Goal: Find specific page/section: Find specific page/section

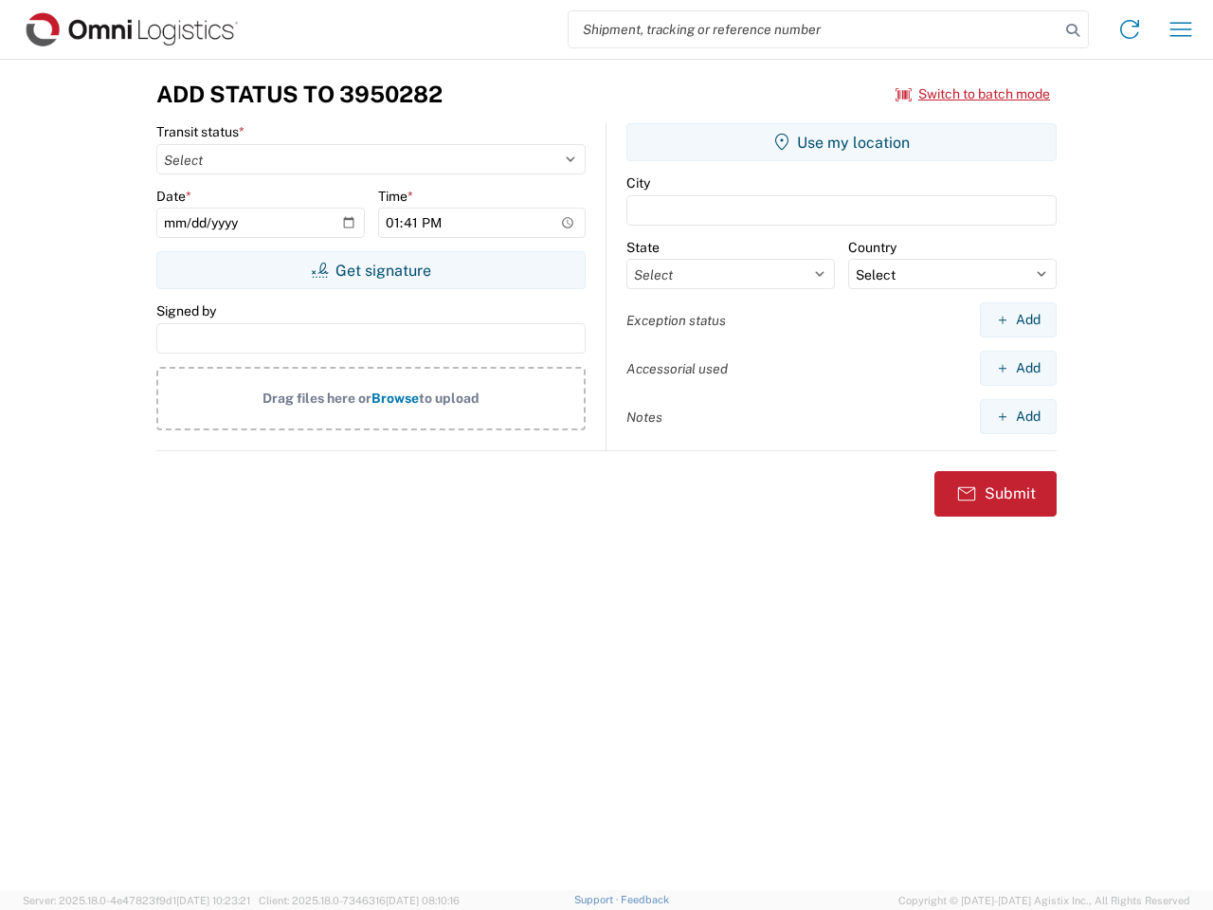
click at [814, 29] on input "search" at bounding box center [814, 29] width 491 height 36
click at [1073, 30] on icon at bounding box center [1073, 30] width 27 height 27
click at [1130, 29] on icon at bounding box center [1130, 29] width 30 height 30
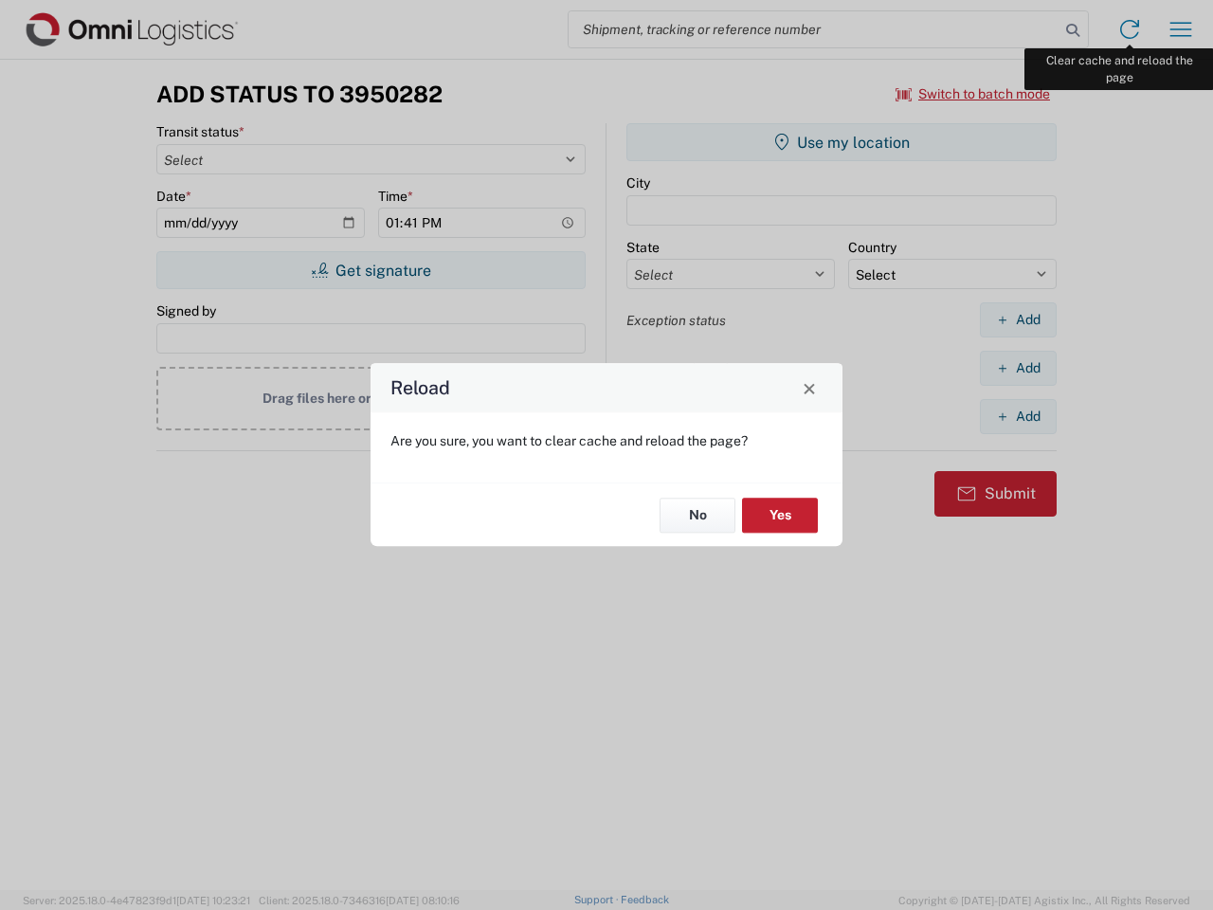
click at [1181, 29] on div "Reload Are you sure, you want to clear cache and reload the page? No Yes" at bounding box center [606, 455] width 1213 height 910
click at [974, 94] on div "Reload Are you sure, you want to clear cache and reload the page? No Yes" at bounding box center [606, 455] width 1213 height 910
click at [371, 270] on div "Reload Are you sure, you want to clear cache and reload the page? No Yes" at bounding box center [606, 455] width 1213 height 910
click at [842, 142] on div "Reload Are you sure, you want to clear cache and reload the page? No Yes" at bounding box center [606, 455] width 1213 height 910
click at [1018, 319] on div "Reload Are you sure, you want to clear cache and reload the page? No Yes" at bounding box center [606, 455] width 1213 height 910
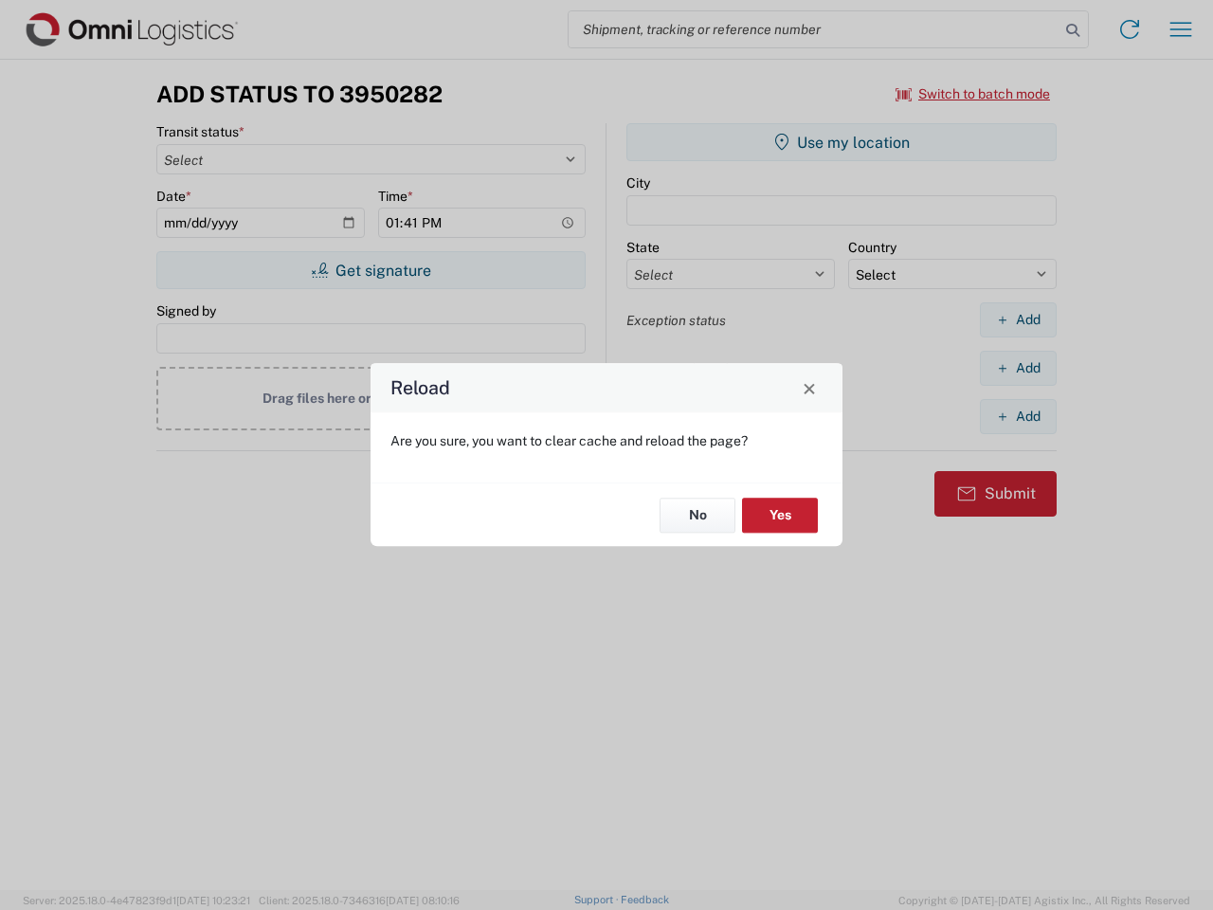
click at [1018, 368] on div "Reload Are you sure, you want to clear cache and reload the page? No Yes" at bounding box center [606, 455] width 1213 height 910
click at [1018, 416] on div "Reload Are you sure, you want to clear cache and reload the page? No Yes" at bounding box center [606, 455] width 1213 height 910
